Goal: Entertainment & Leisure: Consume media (video, audio)

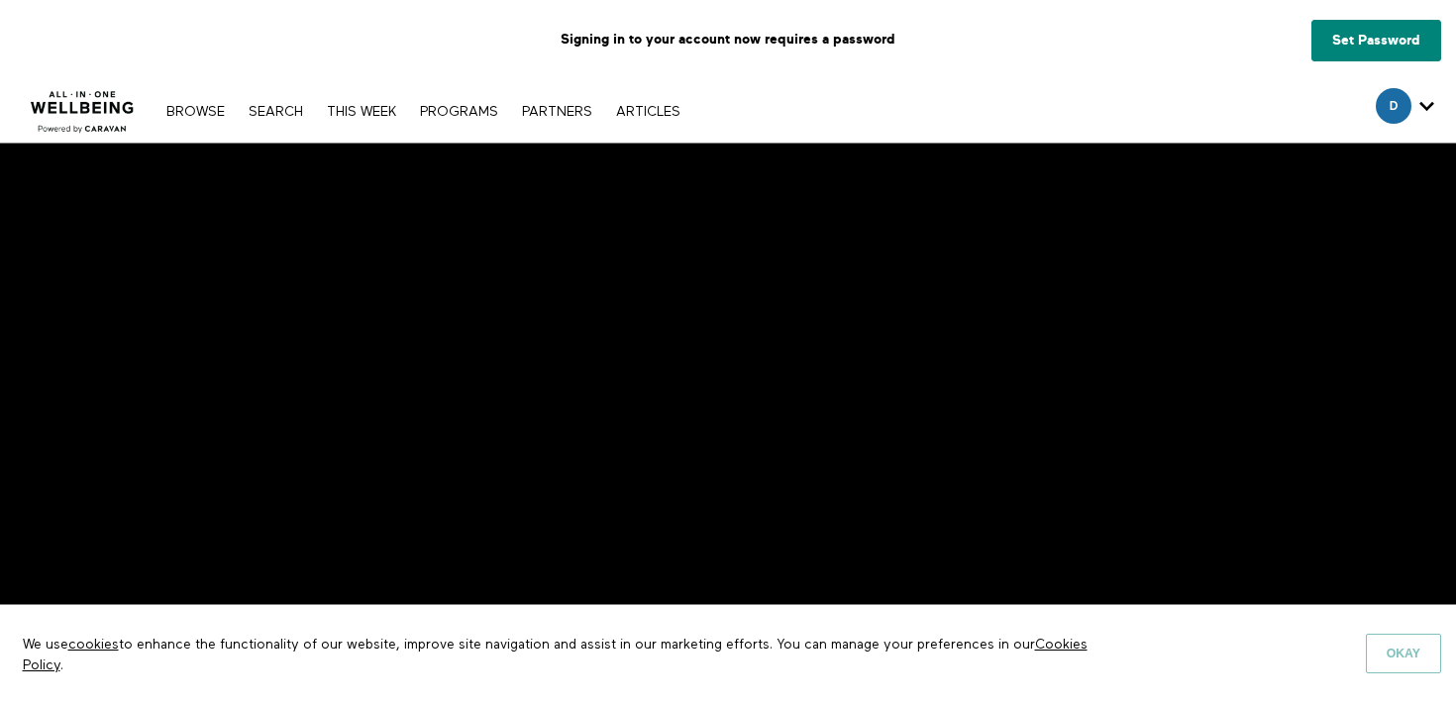
click at [1430, 663] on button "Okay" at bounding box center [1402, 654] width 75 height 40
